Goal: Entertainment & Leisure: Consume media (video, audio)

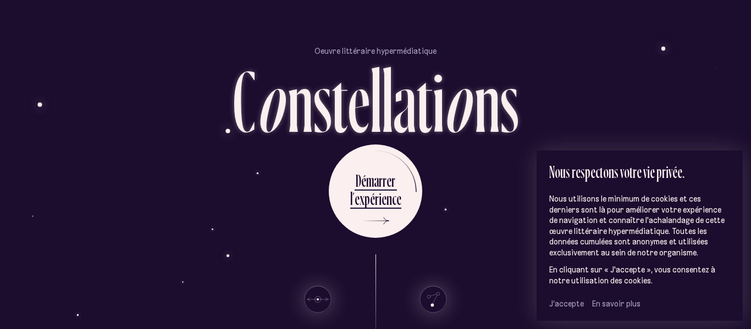
click at [564, 306] on span "J’accepte" at bounding box center [567, 304] width 35 height 10
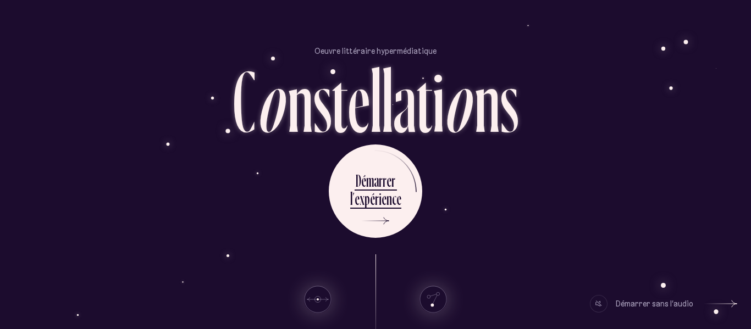
click at [672, 303] on div "Démarrer sans l’audio" at bounding box center [655, 304] width 78 height 18
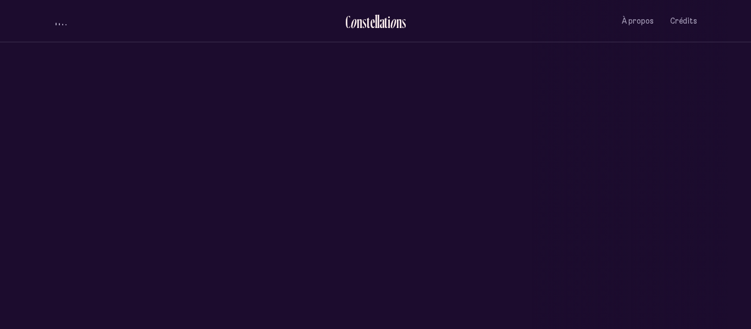
click at [369, 165] on div "Vieux-Québec Saint-Sauveur Saint-Roch Limoilou Saint-Jean-Baptiste Montcalm Vie…" at bounding box center [375, 164] width 751 height 329
click at [347, 204] on div "Vieux-Québec Saint-Sauveur Saint-Roch Limoilou Saint-Jean-Baptiste Montcalm Vie…" at bounding box center [375, 164] width 751 height 329
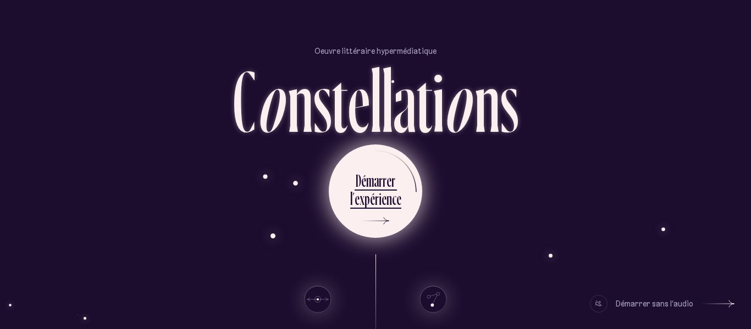
click at [379, 196] on div "i" at bounding box center [380, 198] width 3 height 21
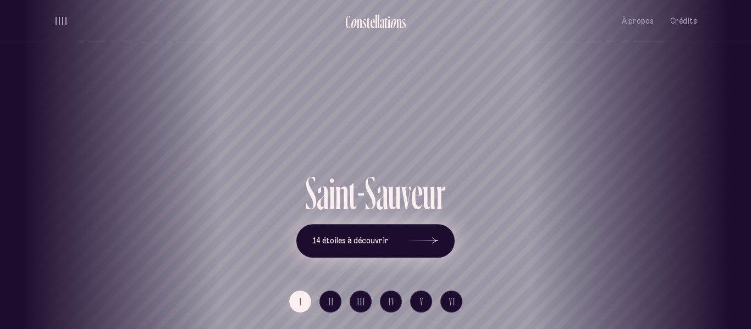
click at [394, 245] on button "14 étoiles à découvrir" at bounding box center [375, 241] width 158 height 34
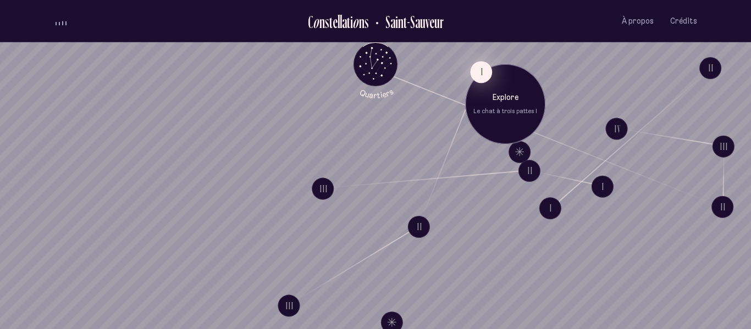
click at [480, 67] on button "I" at bounding box center [481, 72] width 22 height 22
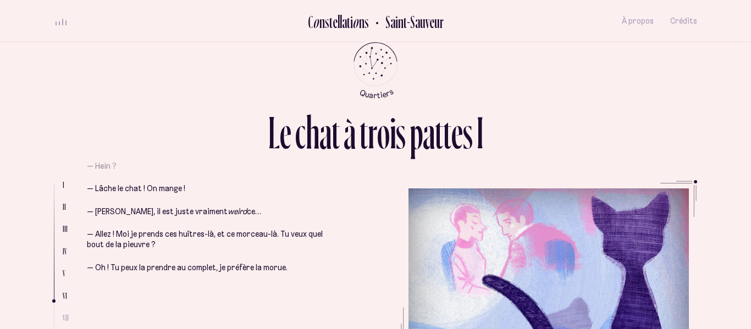
scroll to position [1526, 0]
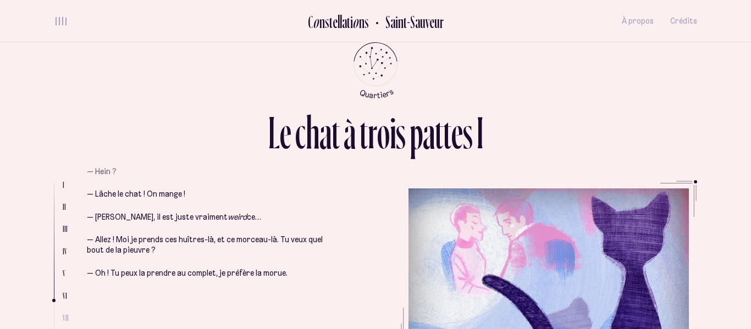
click at [289, 263] on li "— Nik ! — Hein ? — Lâche le chat ! On mange ! — [PERSON_NAME], il est juste vra…" at bounding box center [209, 266] width 245 height 321
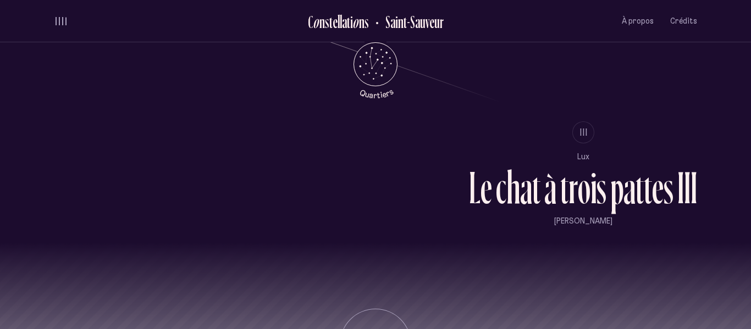
scroll to position [1024, 0]
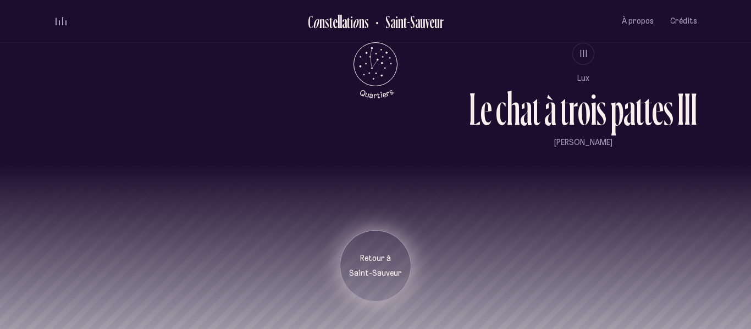
click at [377, 266] on div "Retour à [GEOGRAPHIC_DATA]" at bounding box center [375, 267] width 55 height 26
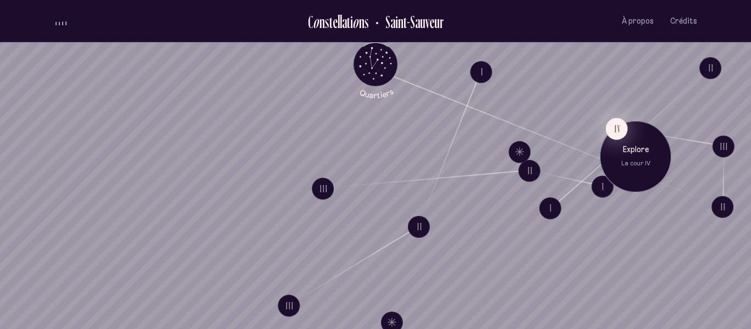
click at [617, 125] on button "IV" at bounding box center [617, 129] width 22 height 22
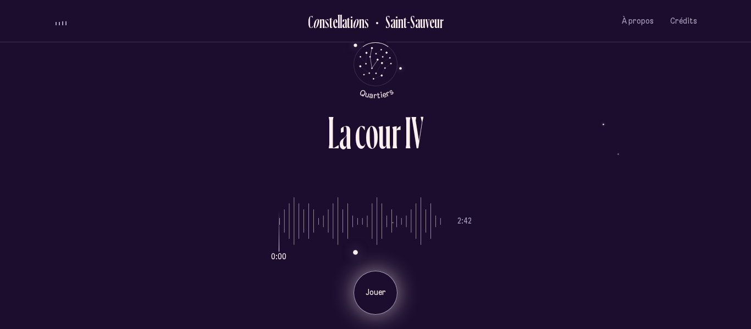
click at [373, 293] on p "Jouer" at bounding box center [376, 293] width 28 height 11
click at [520, 99] on div "L a c o u r I V 1:16 2:42 Pause" at bounding box center [376, 164] width 660 height 329
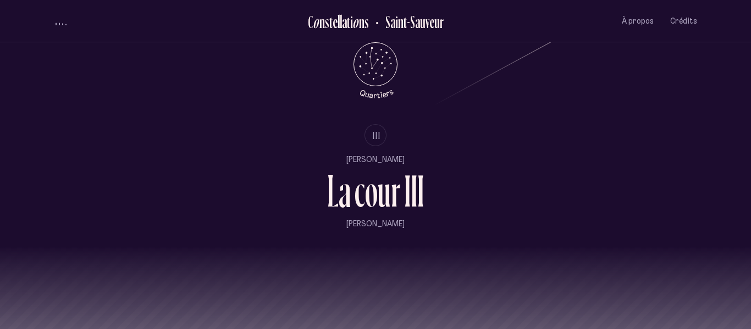
scroll to position [1283, 0]
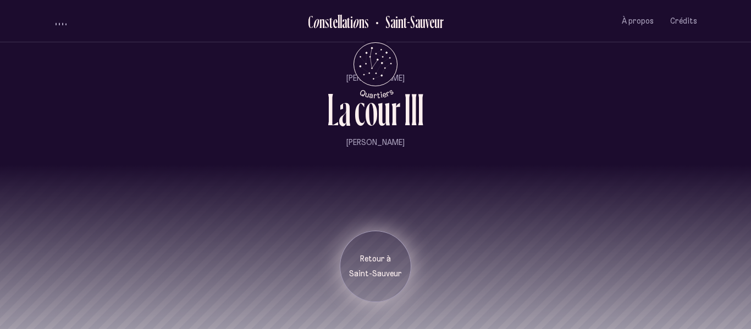
click at [380, 266] on div "Retour à [GEOGRAPHIC_DATA]" at bounding box center [375, 267] width 55 height 26
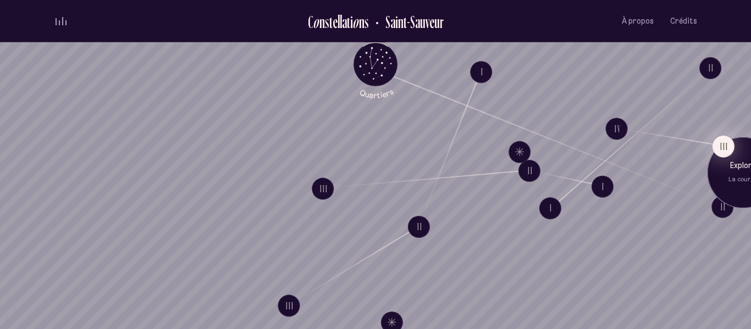
click at [724, 147] on button "III" at bounding box center [724, 146] width 22 height 22
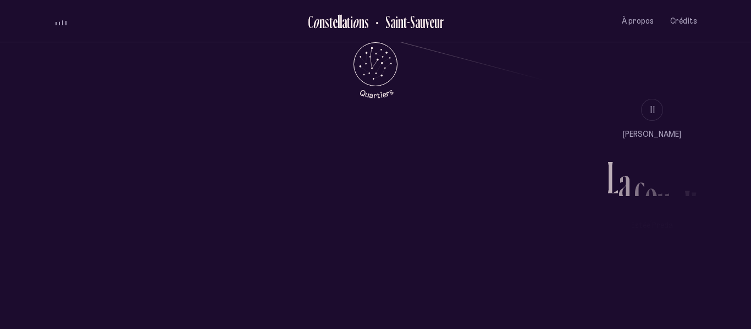
scroll to position [993, 0]
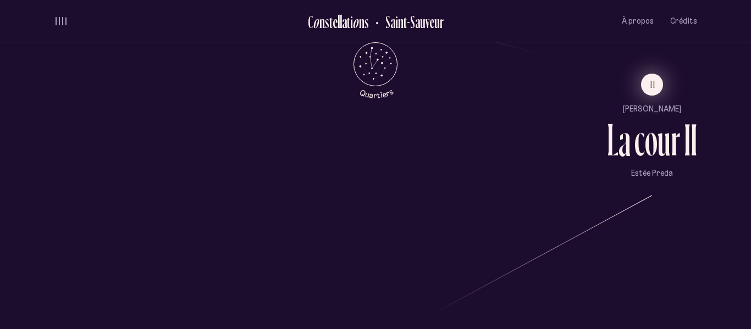
click at [649, 90] on button "II" at bounding box center [652, 85] width 22 height 22
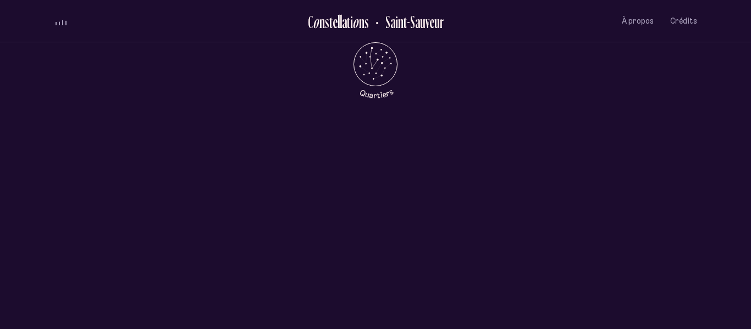
scroll to position [0, 0]
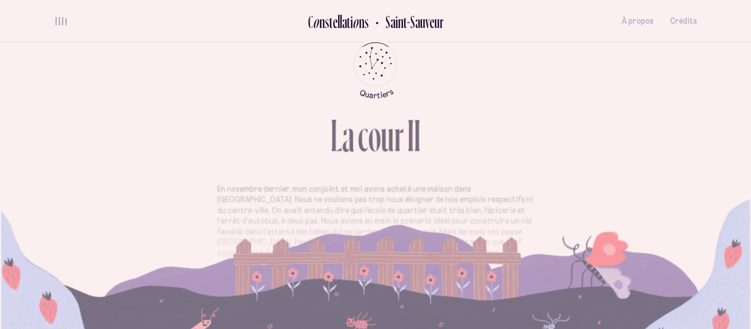
click at [167, 206] on div "En novembre dernier, mon conjoint et moi avons acheté une maison dans [GEOGRAPH…" at bounding box center [375, 233] width 641 height 165
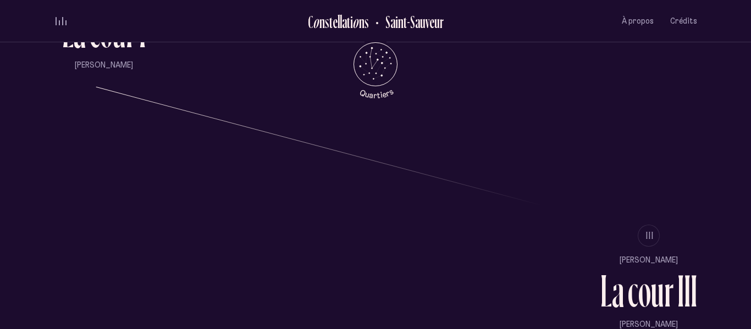
scroll to position [811, 0]
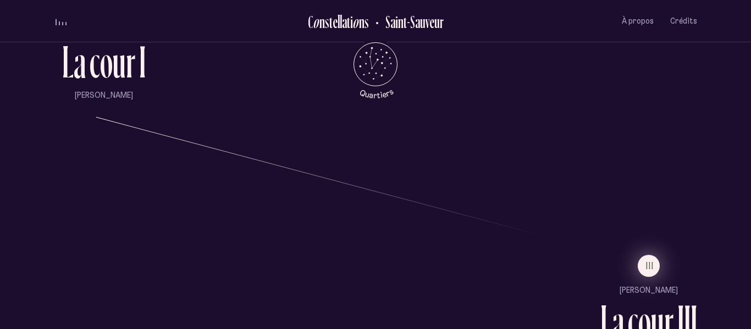
click at [649, 262] on span "III" at bounding box center [650, 265] width 8 height 9
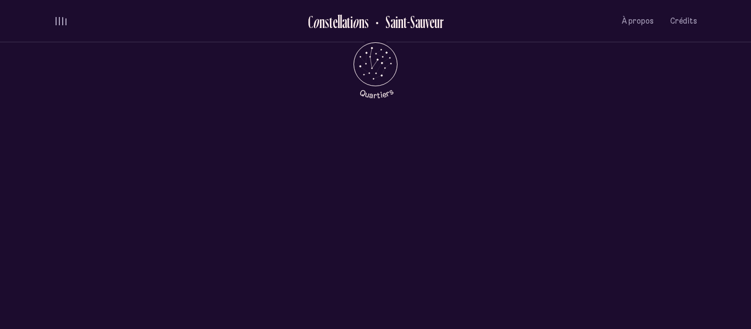
scroll to position [0, 0]
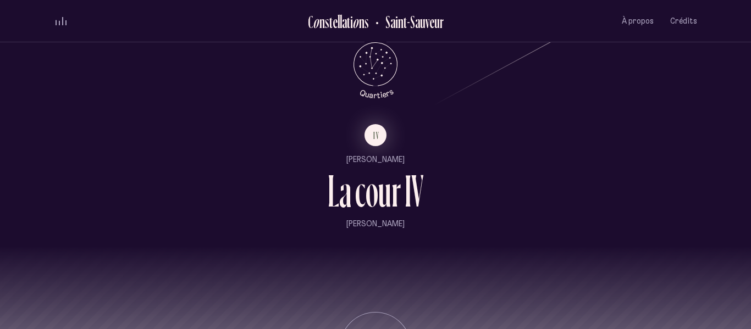
scroll to position [1199, 0]
click at [372, 141] on button "IV" at bounding box center [376, 138] width 22 height 22
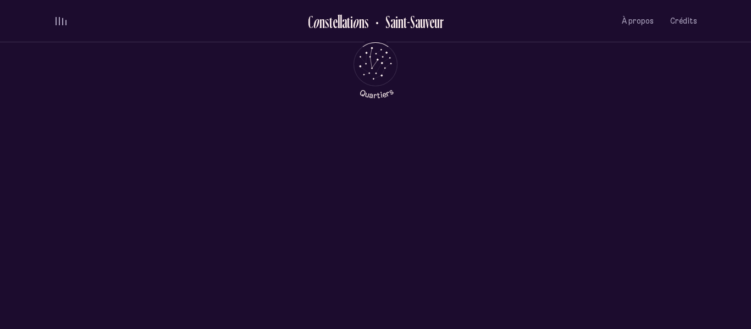
scroll to position [0, 0]
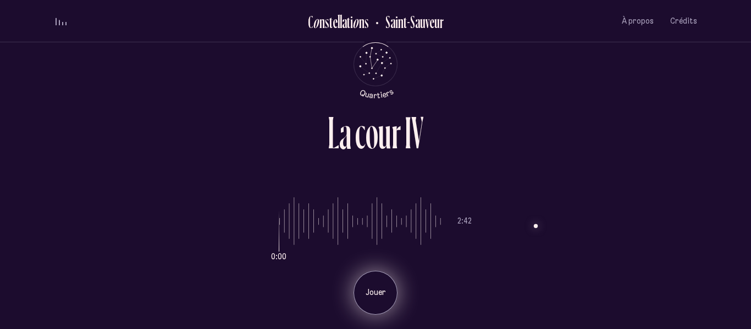
click at [374, 294] on p "Jouer" at bounding box center [376, 293] width 28 height 11
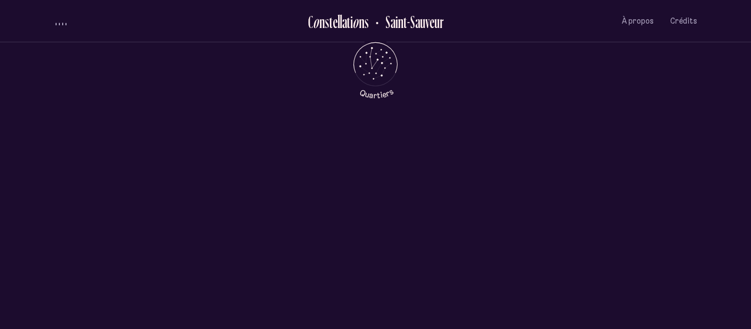
scroll to position [418, 0]
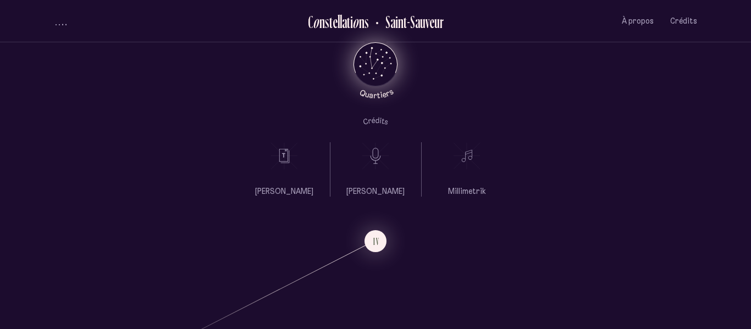
click at [365, 75] on icon "Quartiers" at bounding box center [376, 82] width 64 height 34
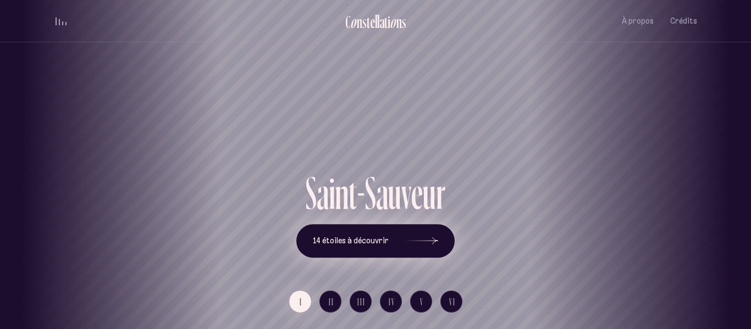
click at [381, 245] on span "14 étoiles à découvrir" at bounding box center [351, 241] width 76 height 9
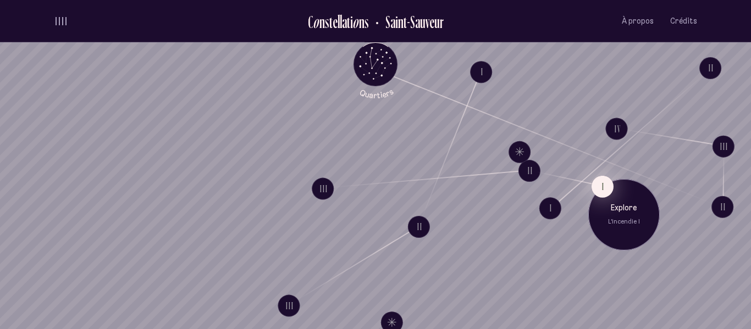
click at [598, 184] on button "I" at bounding box center [603, 186] width 22 height 22
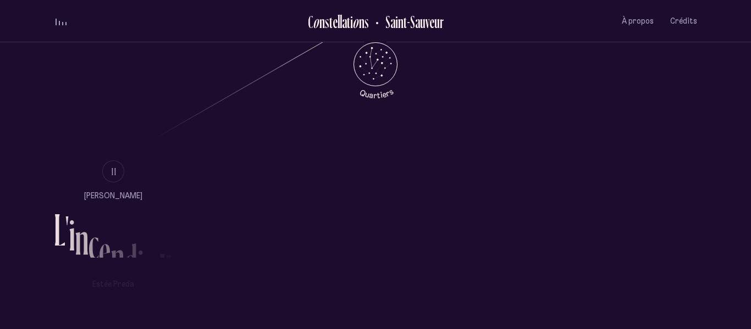
scroll to position [647, 0]
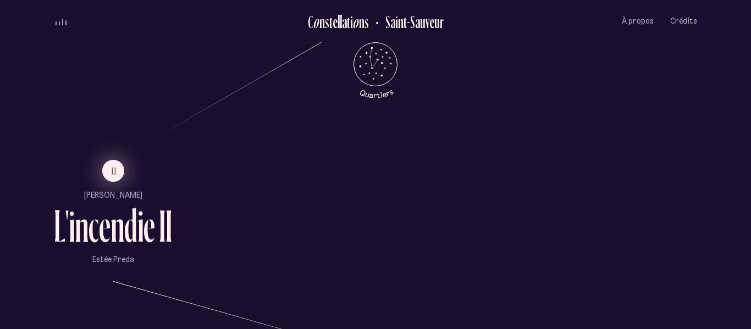
click at [117, 168] on button "II" at bounding box center [113, 171] width 22 height 22
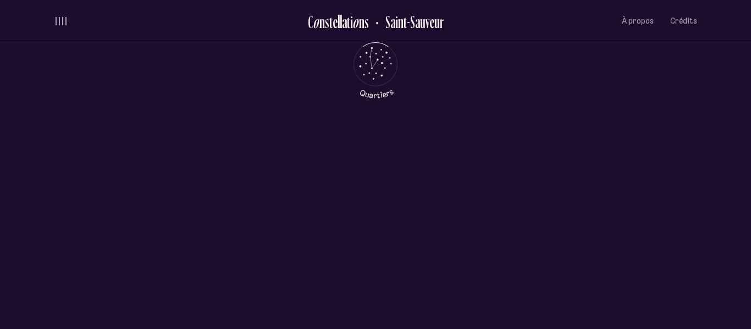
scroll to position [0, 0]
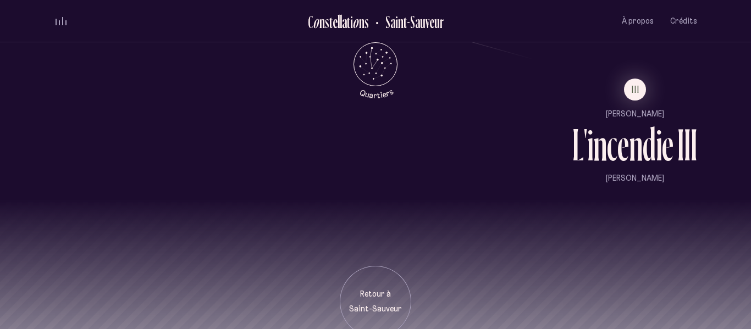
scroll to position [986, 0]
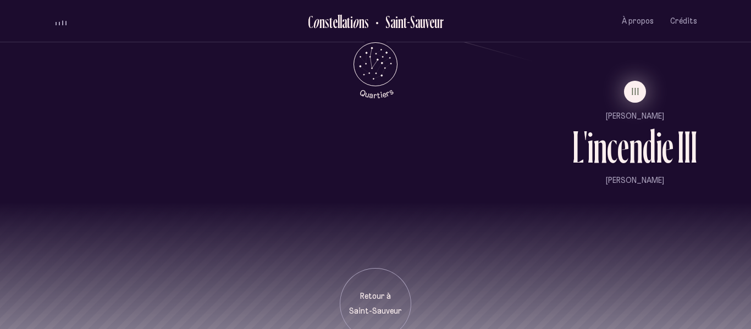
click at [633, 96] on span "III" at bounding box center [636, 91] width 8 height 9
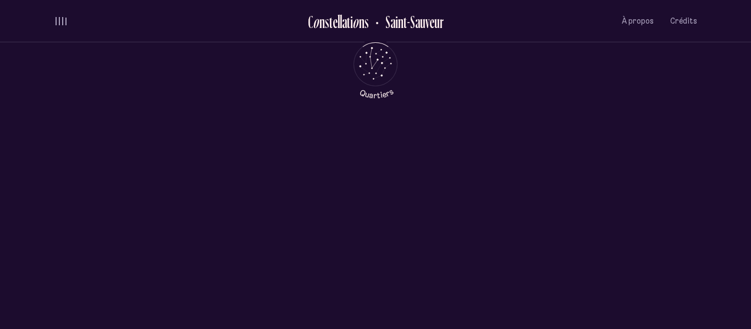
scroll to position [0, 0]
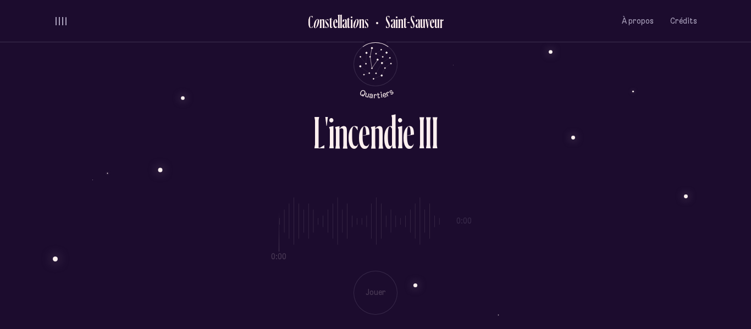
click at [378, 287] on div "0:00 0:00 Jouer" at bounding box center [376, 247] width 644 height 135
click at [261, 195] on div "0:00 5:16 Jouer" at bounding box center [376, 247] width 644 height 135
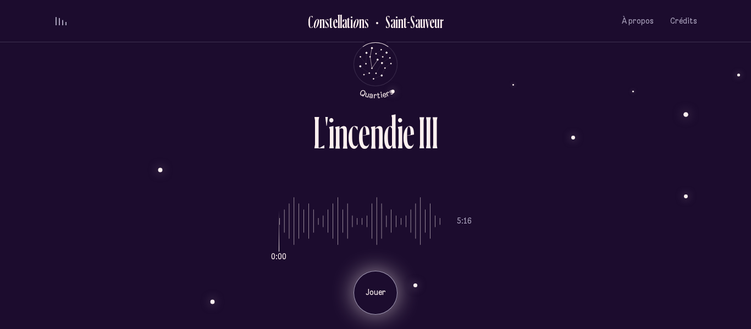
click at [376, 277] on div "Jouer" at bounding box center [376, 293] width 44 height 44
